Goal: Task Accomplishment & Management: Manage account settings

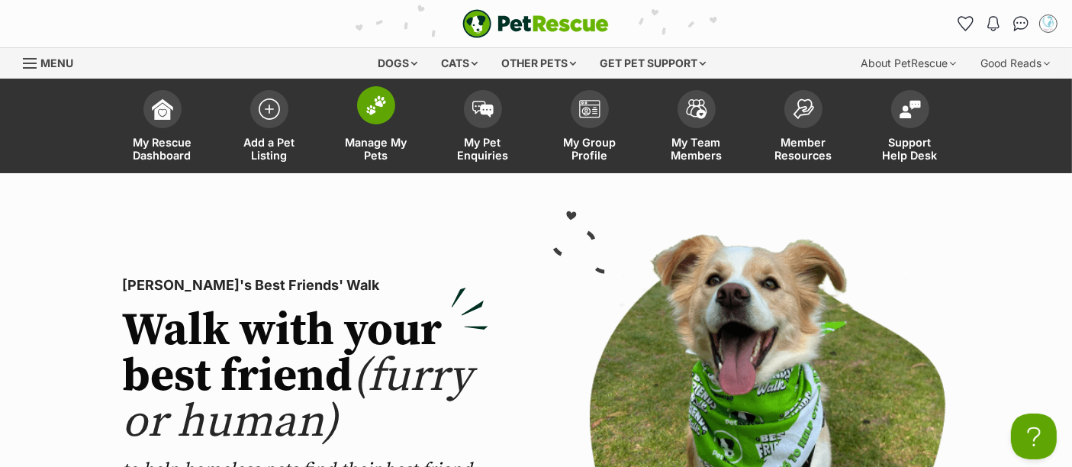
click at [375, 122] on span at bounding box center [376, 105] width 38 height 38
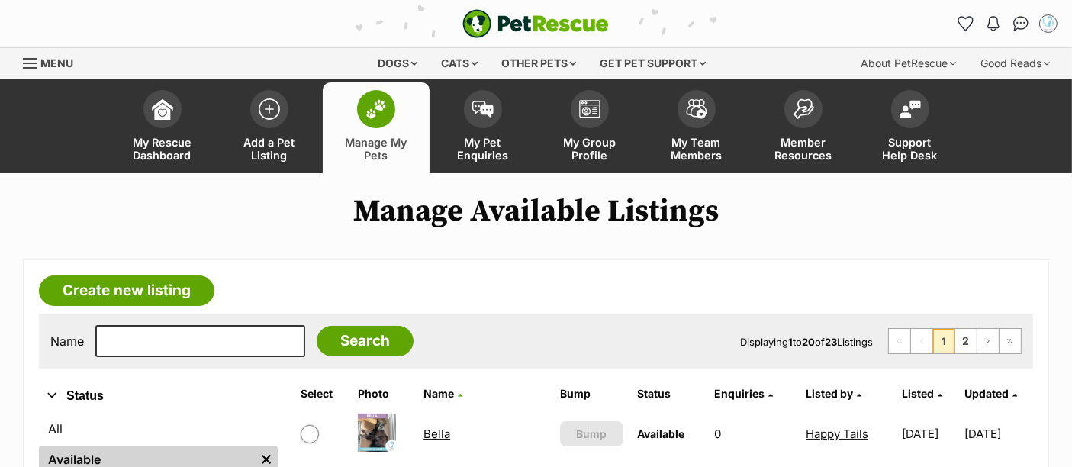
click at [375, 122] on span at bounding box center [376, 109] width 38 height 38
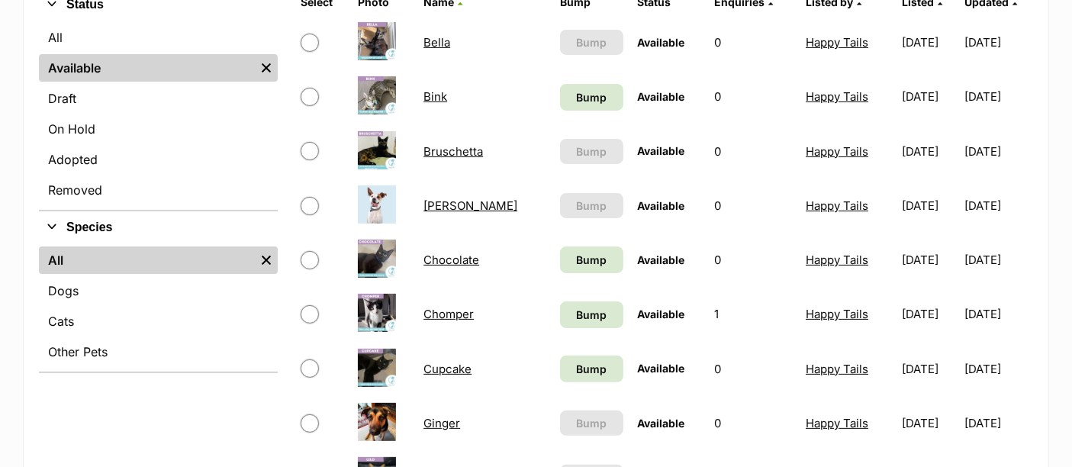
scroll to position [390, 0]
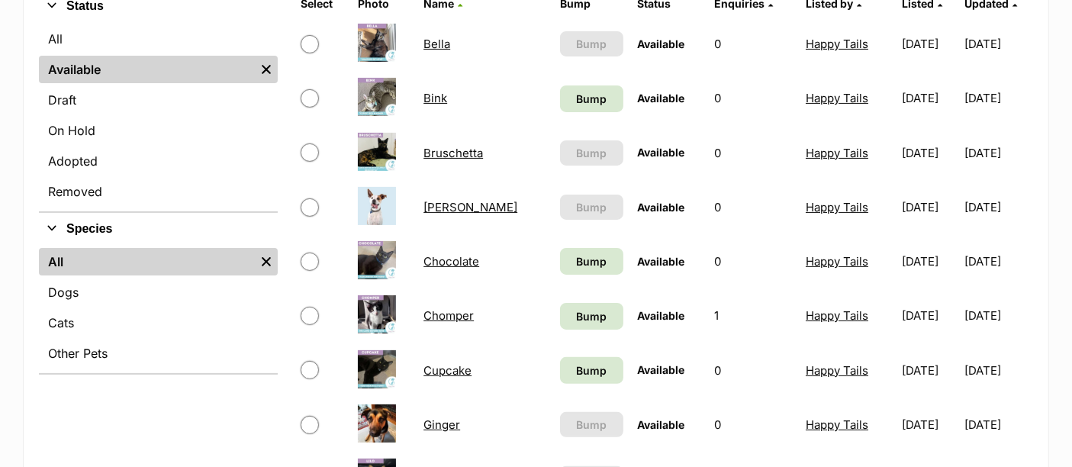
click at [460, 259] on link "Chocolate" at bounding box center [452, 261] width 56 height 14
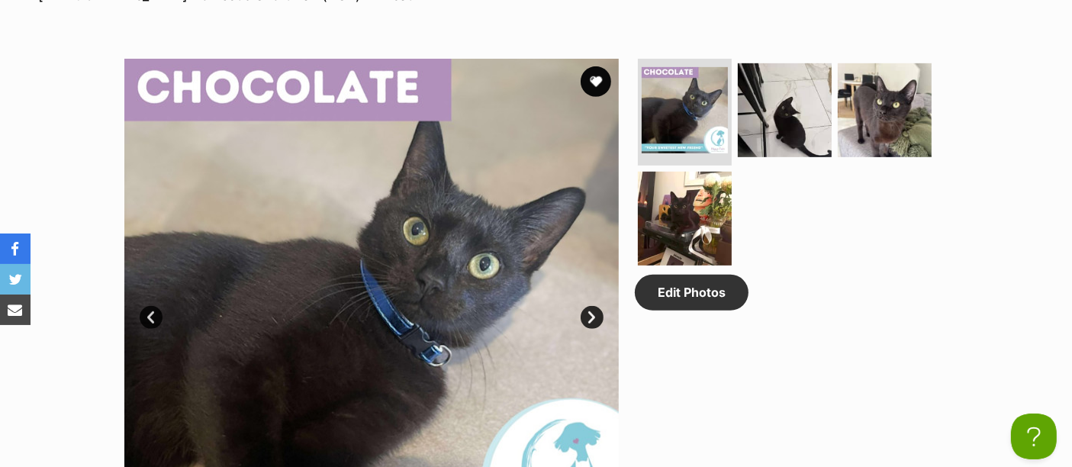
scroll to position [743, 0]
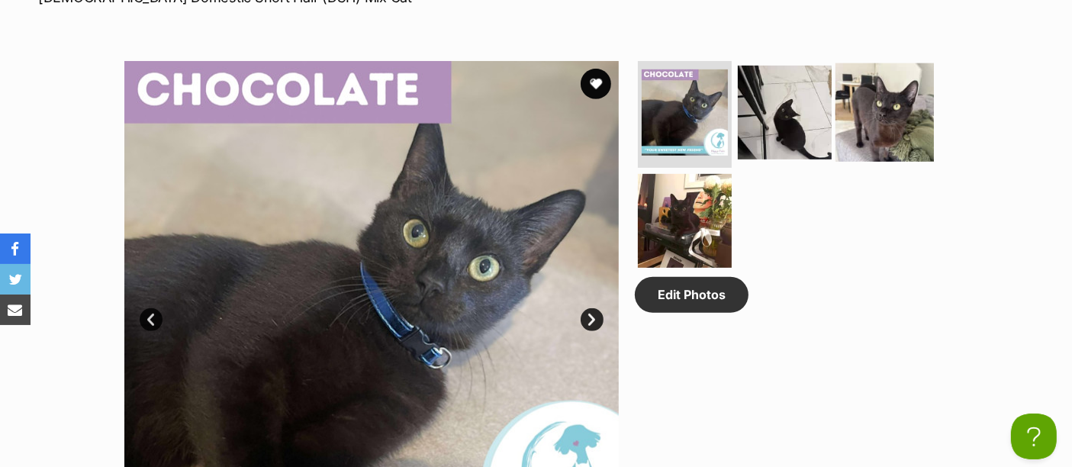
click at [876, 121] on img at bounding box center [885, 112] width 98 height 98
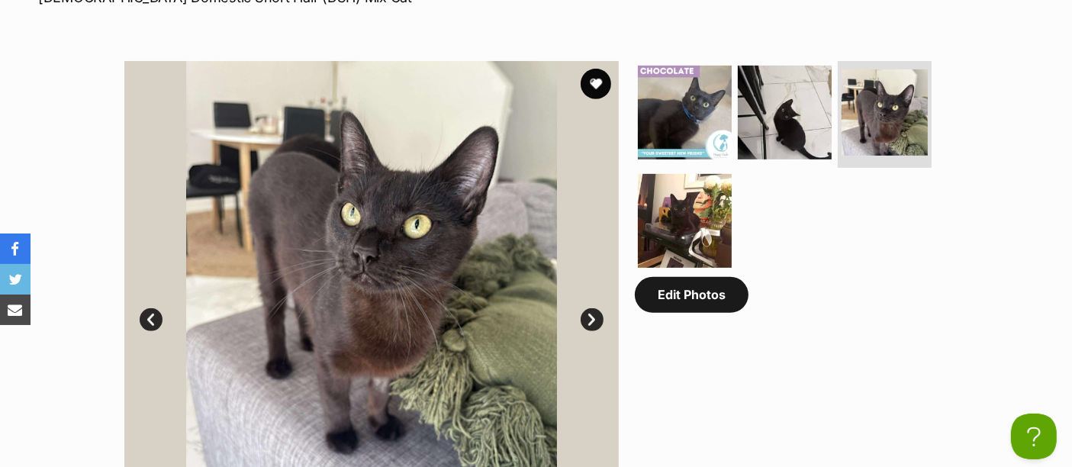
click at [697, 295] on link "Edit Photos" at bounding box center [692, 294] width 114 height 35
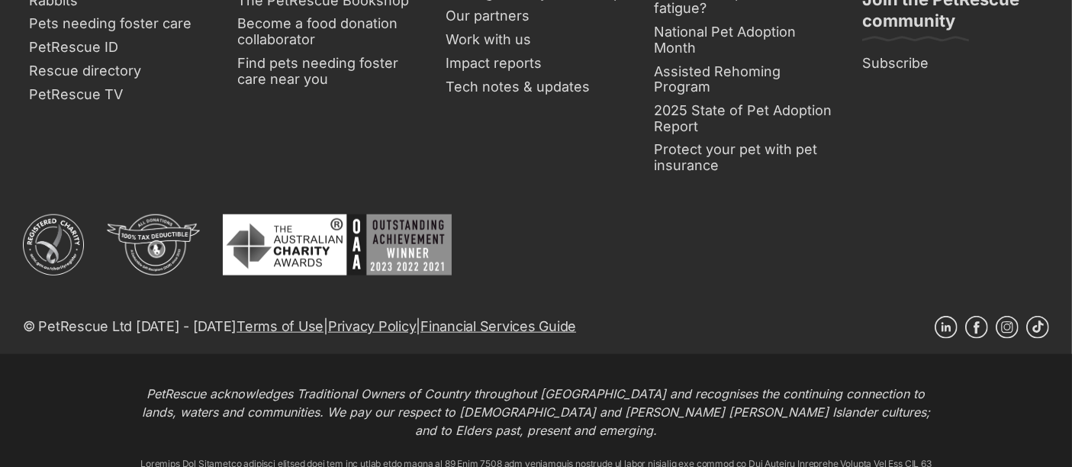
scroll to position [971, 0]
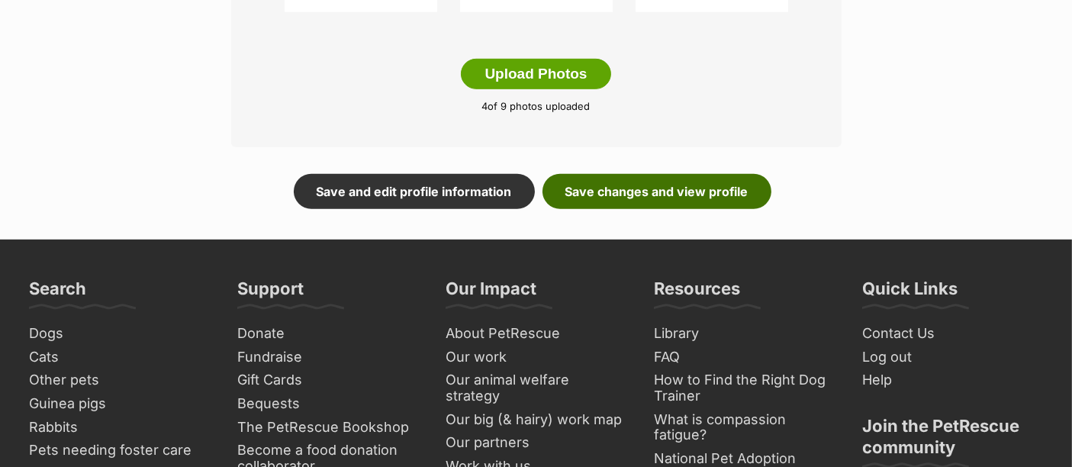
click at [682, 188] on link "Save changes and view profile" at bounding box center [657, 191] width 229 height 35
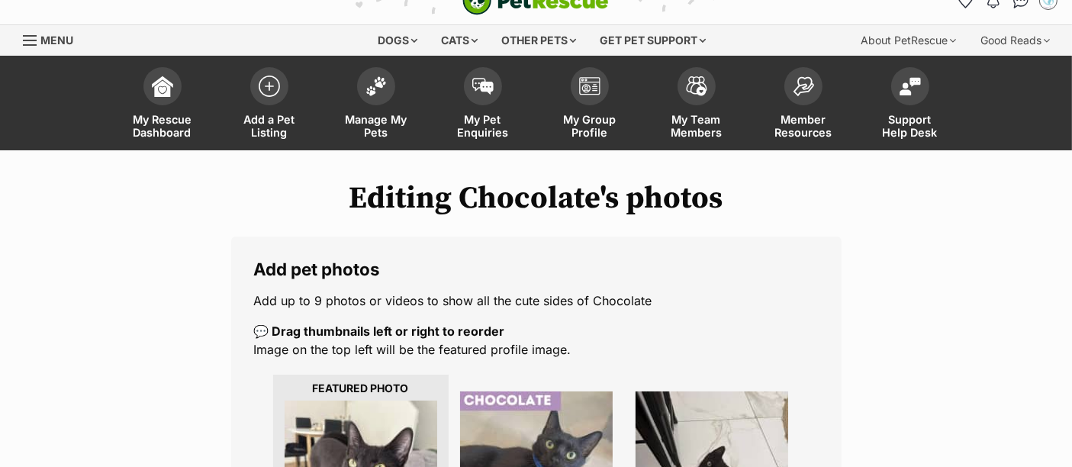
scroll to position [0, 0]
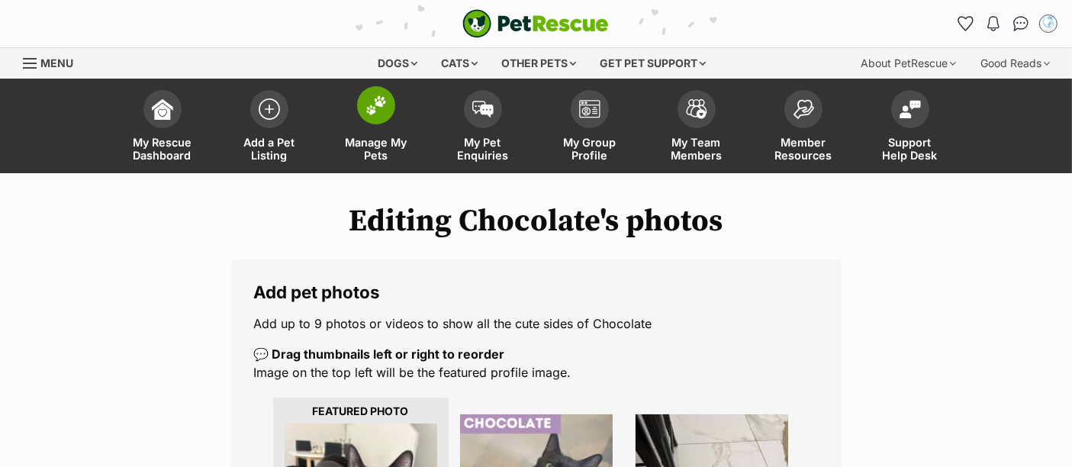
click at [379, 87] on span at bounding box center [376, 105] width 38 height 38
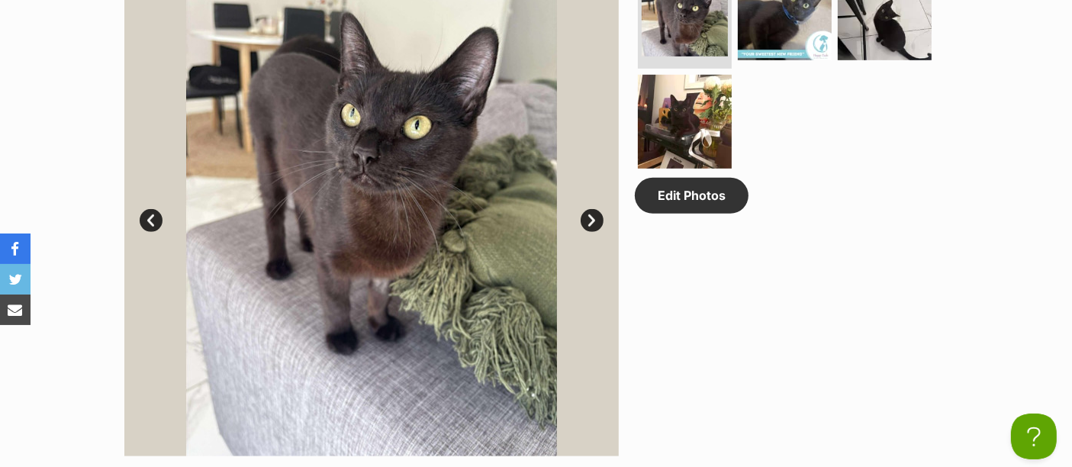
scroll to position [857, 0]
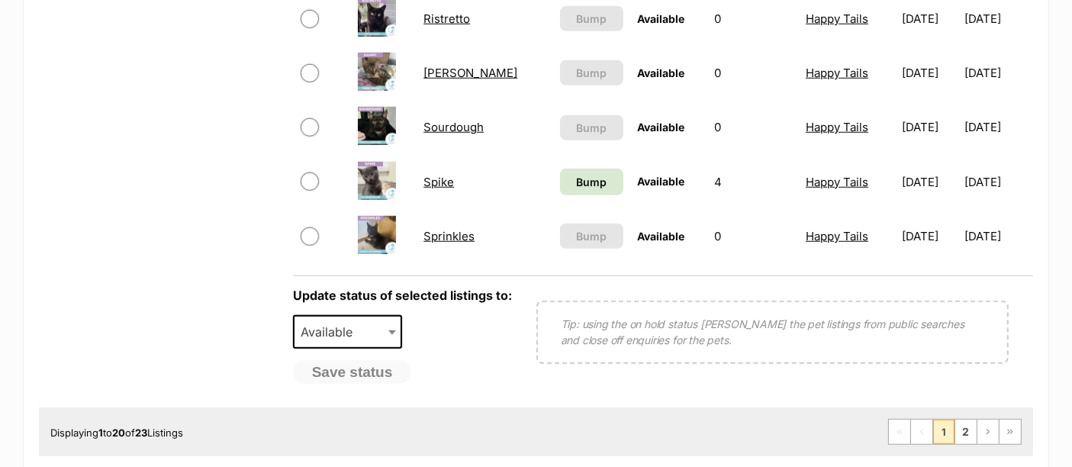
scroll to position [1244, 0]
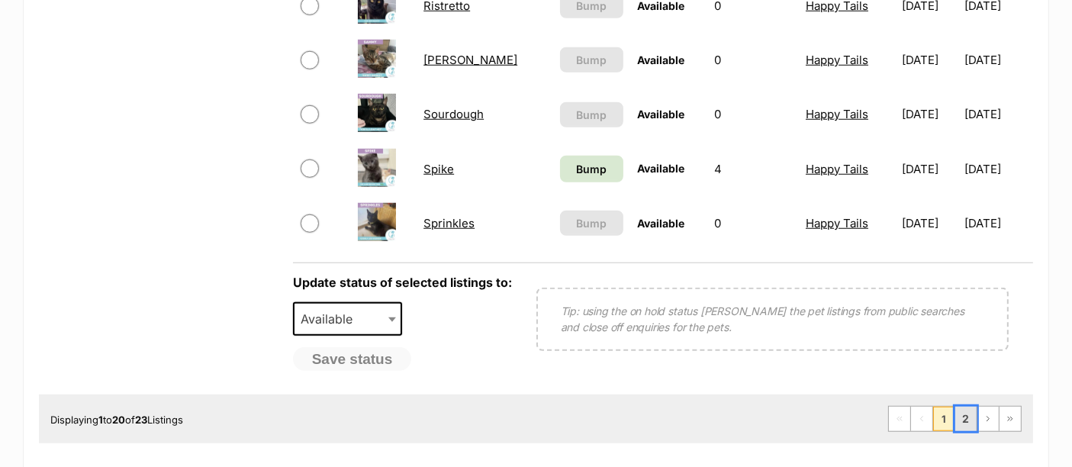
click at [972, 407] on link "2" at bounding box center [965, 419] width 21 height 24
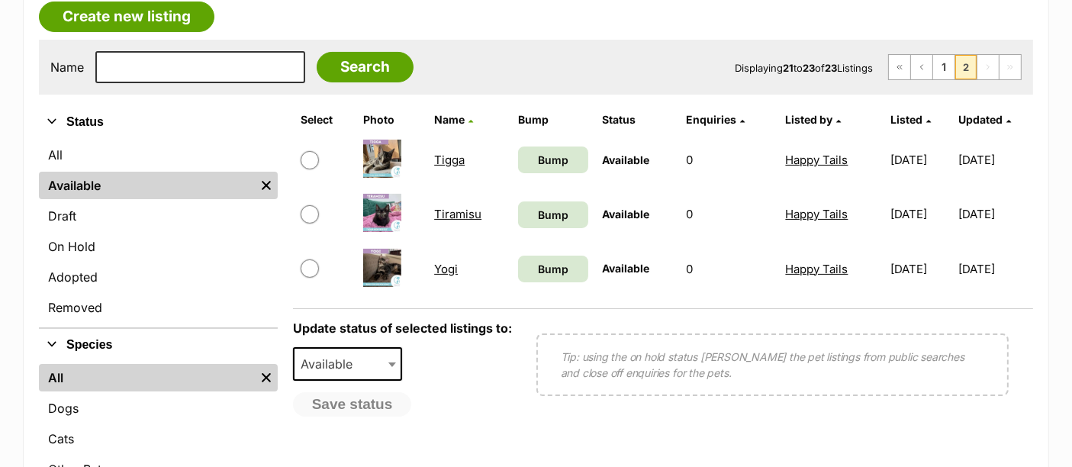
scroll to position [275, 0]
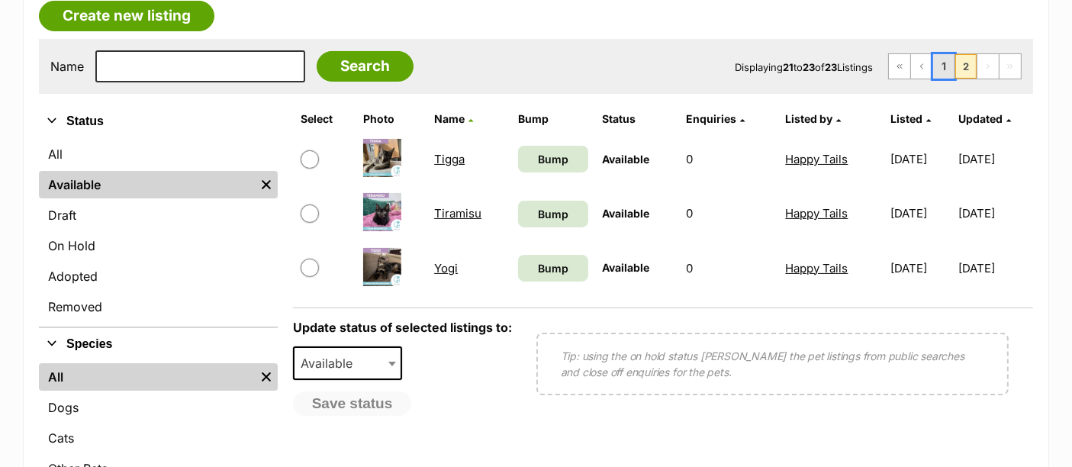
click at [935, 70] on link "1" at bounding box center [943, 66] width 21 height 24
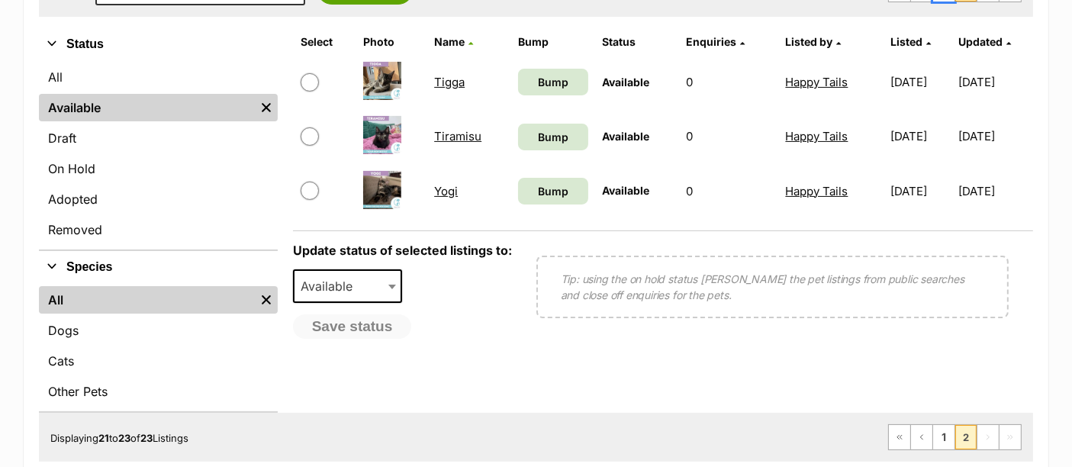
scroll to position [353, 0]
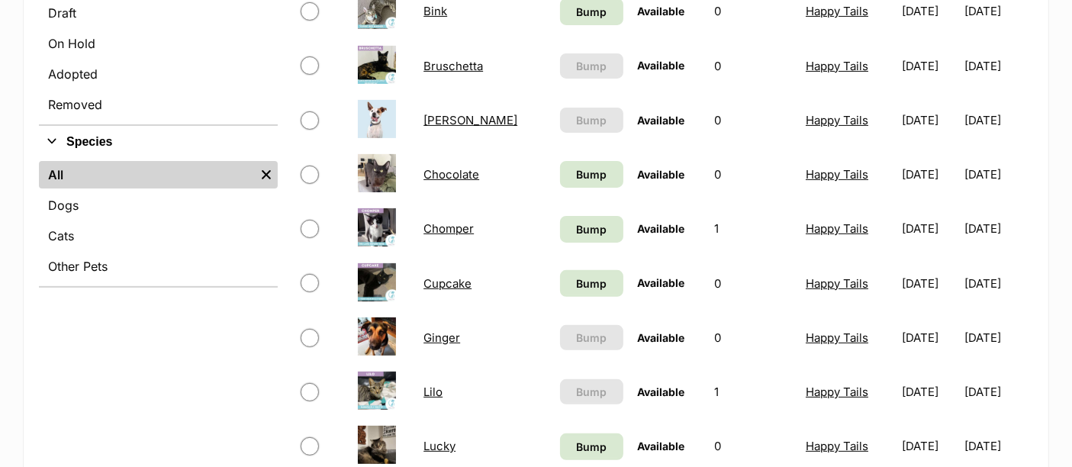
scroll to position [475, 0]
